Goal: Task Accomplishment & Management: Use online tool/utility

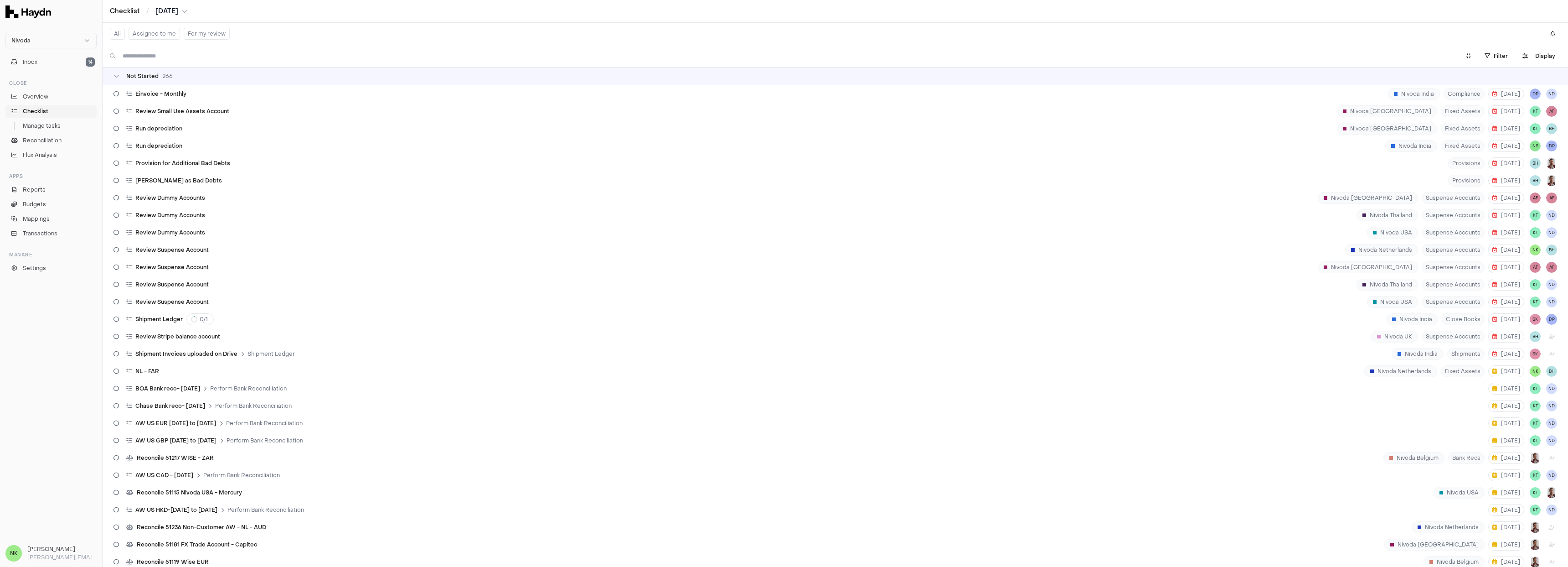
click at [140, 34] on button "Assigned to me" at bounding box center [154, 33] width 52 height 11
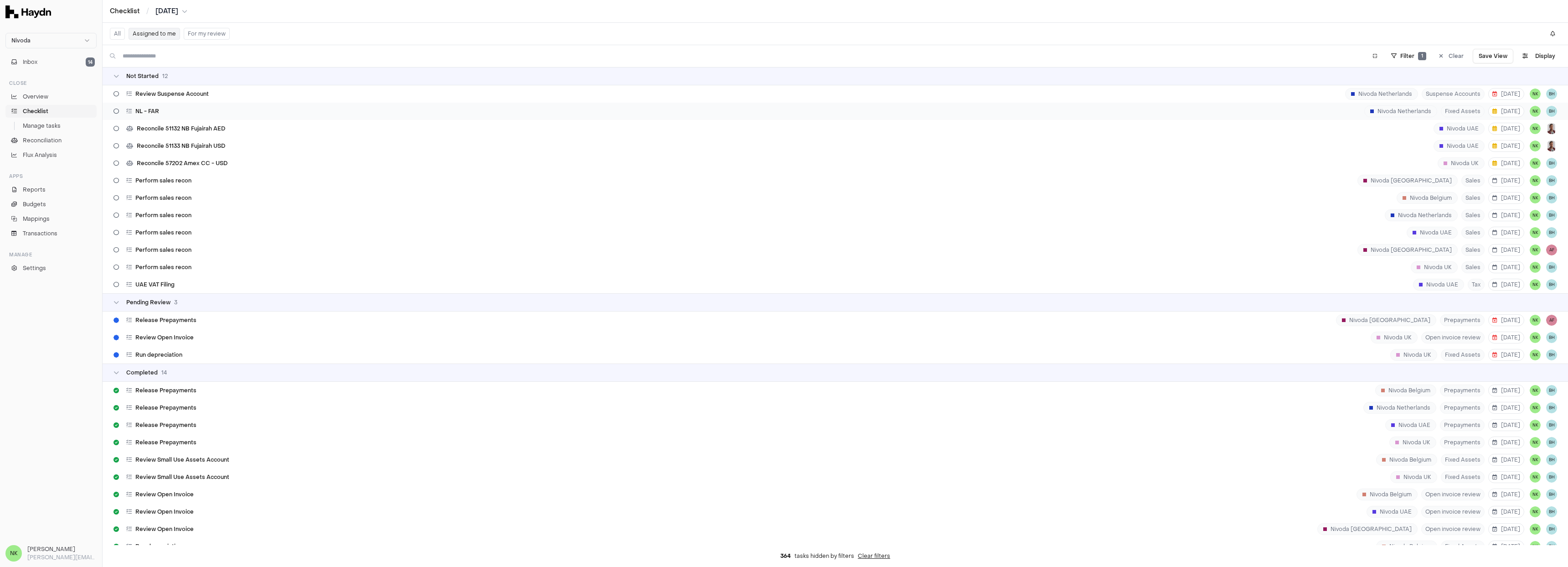
click at [190, 113] on div "NL - FAR [GEOGRAPHIC_DATA] [GEOGRAPHIC_DATA] Fixed Assets [DATE] NK BH" at bounding box center [835, 112] width 1465 height 18
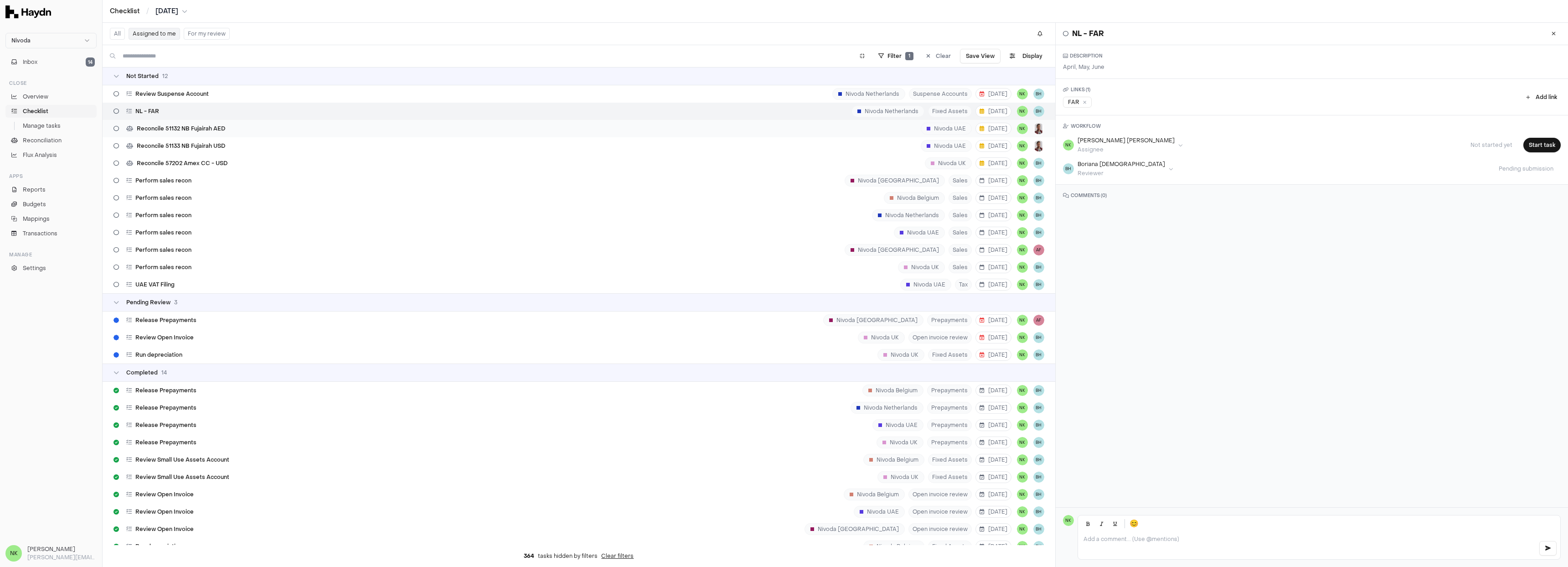
click at [229, 134] on div "Reconcile 51132 NB Fujairah AED Nivoda UAE [DATE] NK" at bounding box center [579, 128] width 952 height 18
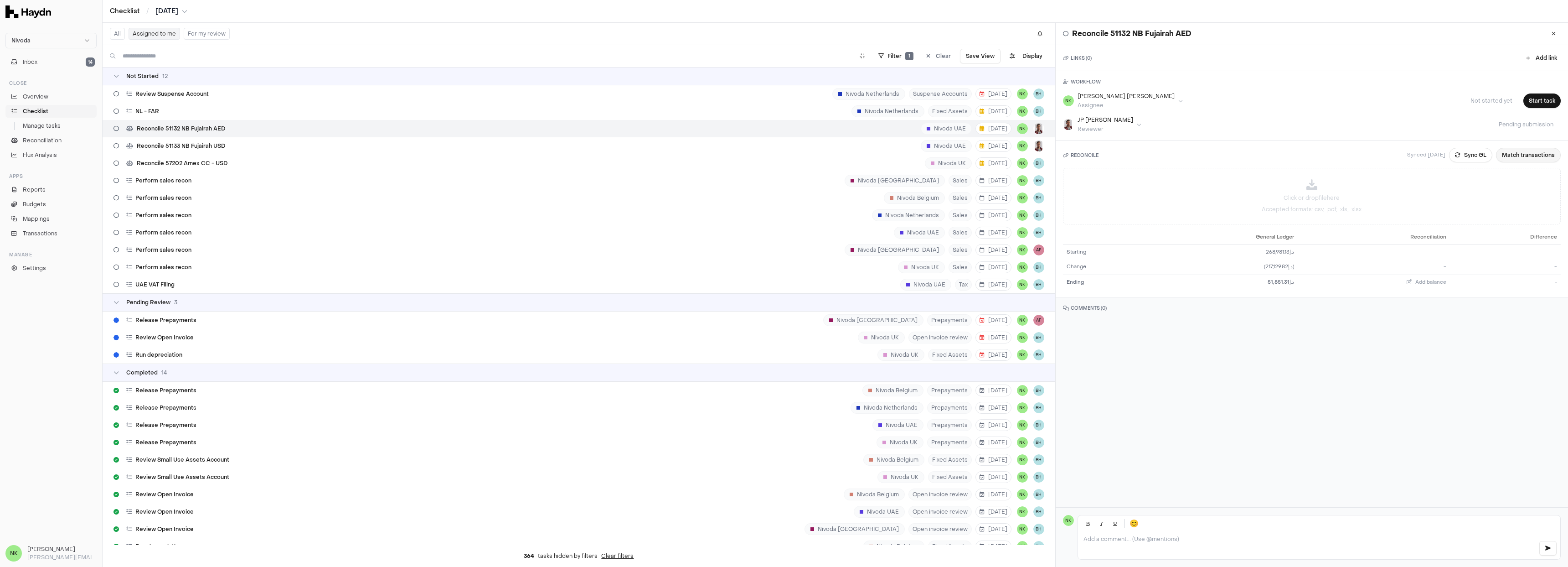
click at [1509, 153] on button "Match transactions" at bounding box center [1528, 155] width 65 height 15
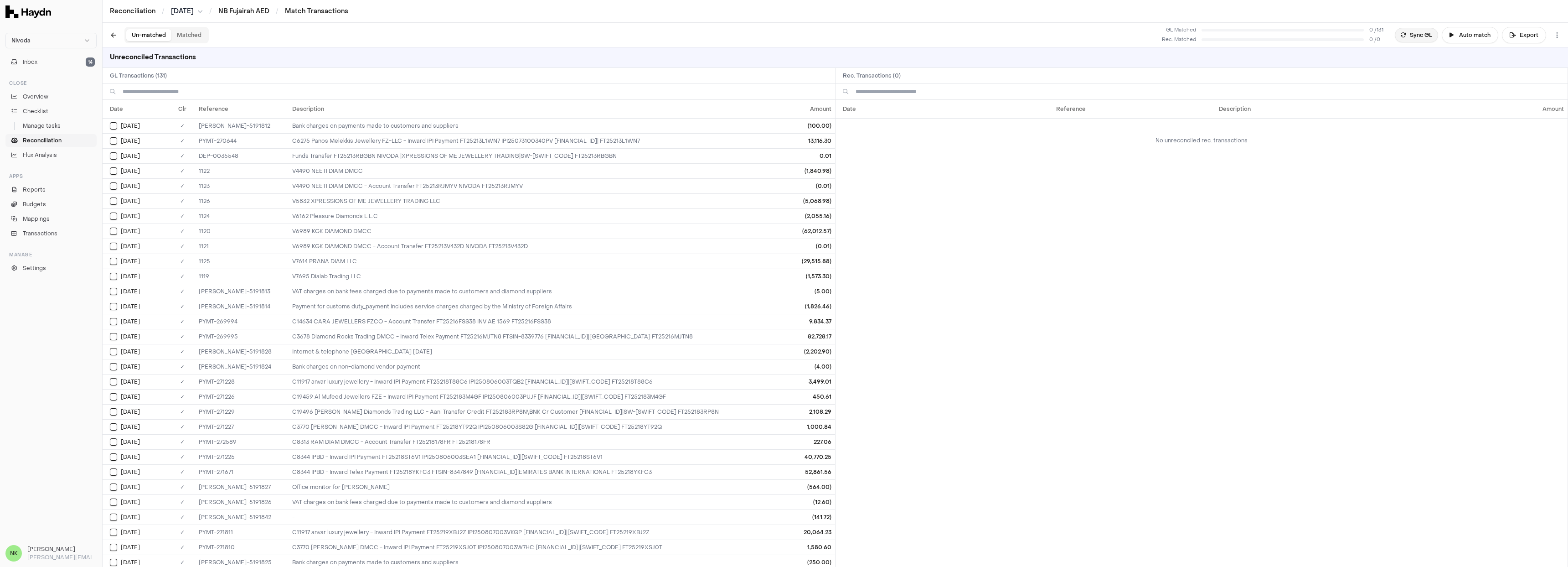
click at [1420, 31] on button "Sync GL" at bounding box center [1416, 35] width 43 height 15
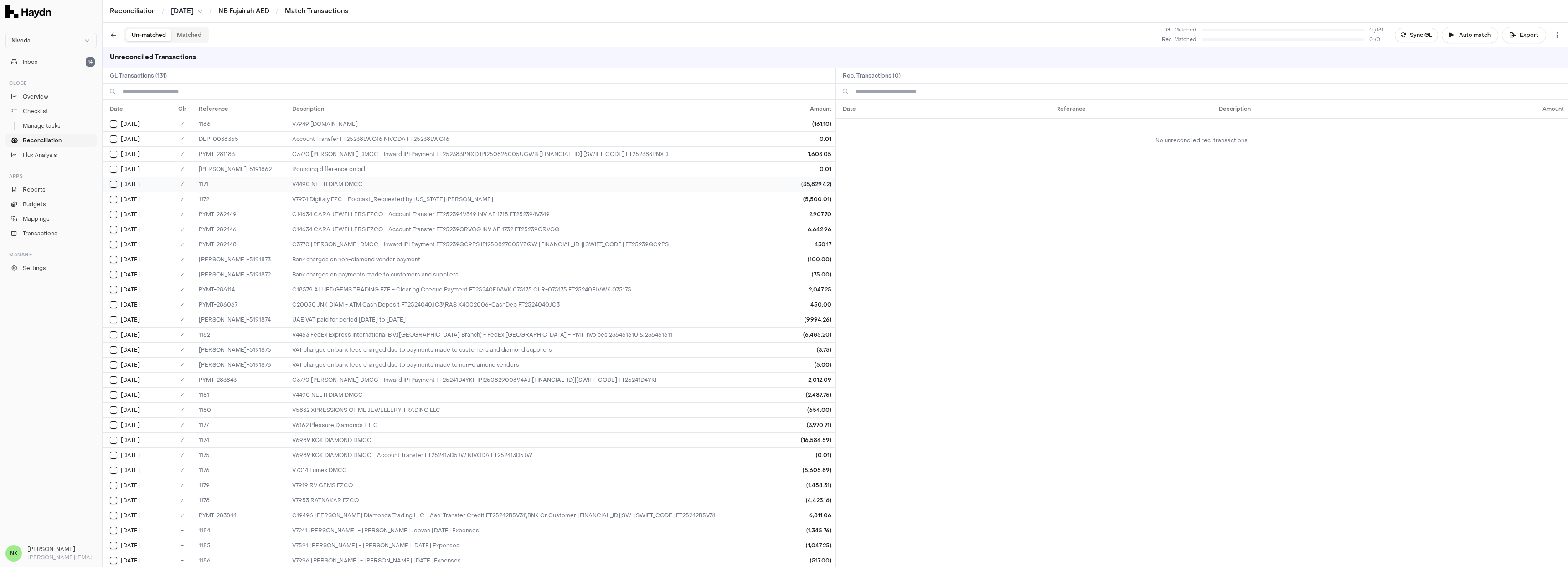
scroll to position [1523, 0]
click at [1426, 33] on button "Sync GL" at bounding box center [1416, 35] width 43 height 15
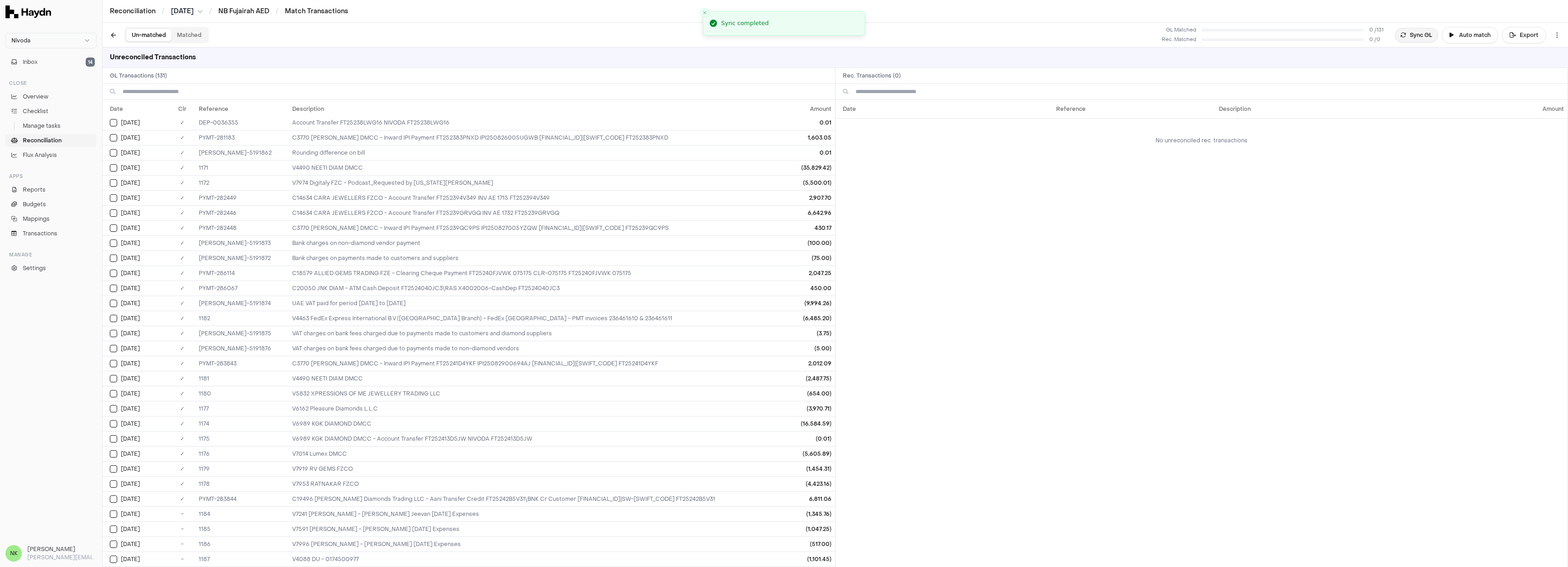
click at [1430, 33] on button "Sync GL" at bounding box center [1416, 35] width 43 height 15
